Goal: Check status: Check status

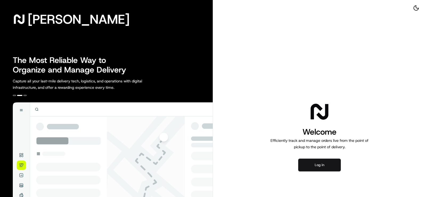
click at [319, 167] on button "Log in" at bounding box center [320, 165] width 43 height 13
